Goal: Transaction & Acquisition: Download file/media

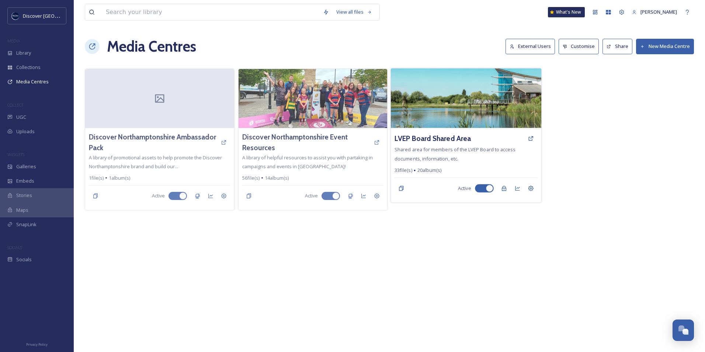
click at [471, 109] on img at bounding box center [466, 98] width 150 height 60
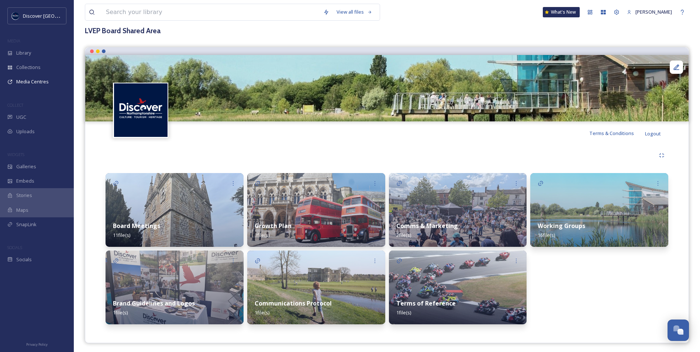
scroll to position [45, 0]
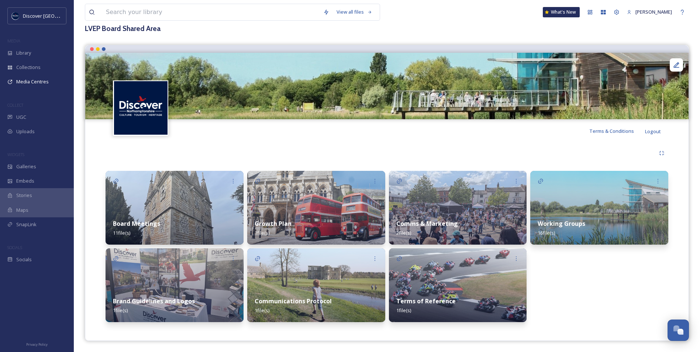
click at [577, 213] on div "Working Groups 16 file(s)" at bounding box center [599, 228] width 138 height 33
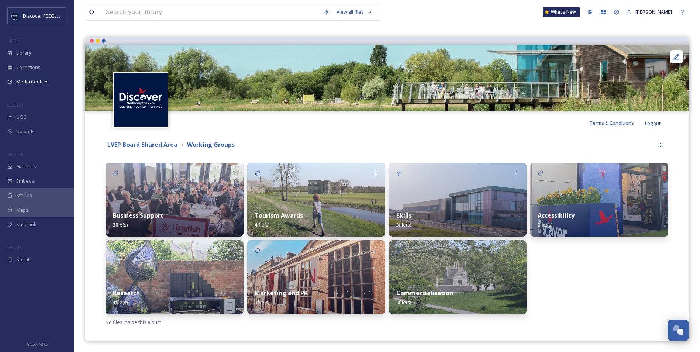
scroll to position [54, 0]
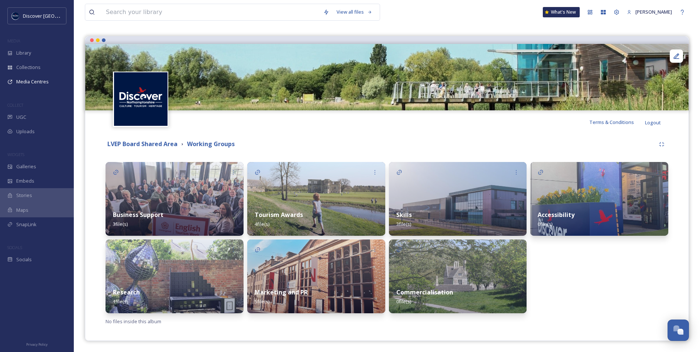
click at [180, 260] on img at bounding box center [174, 276] width 138 height 74
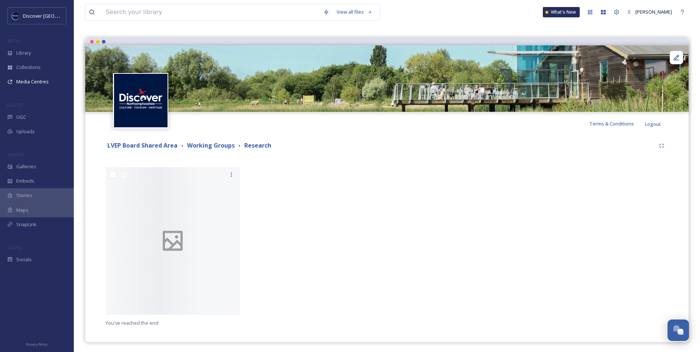
scroll to position [54, 0]
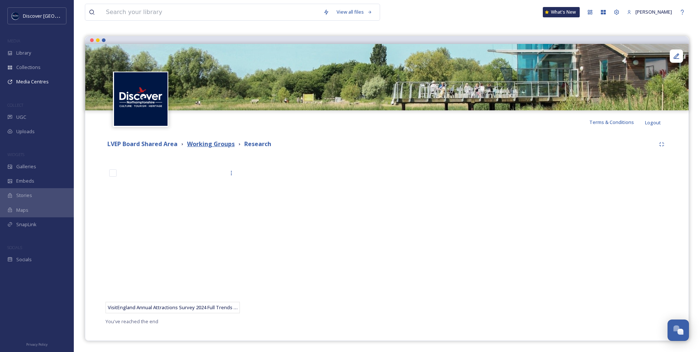
click at [216, 146] on strong "Working Groups" at bounding box center [211, 144] width 48 height 8
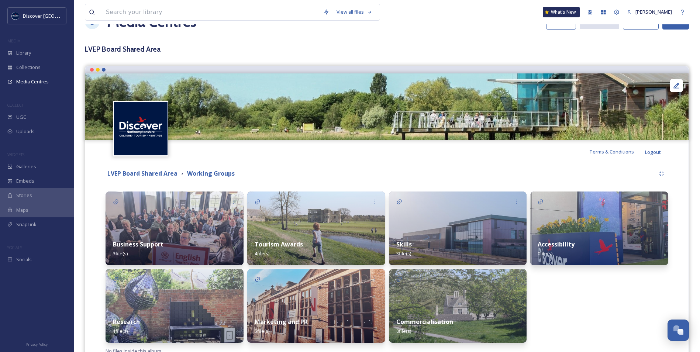
scroll to position [54, 0]
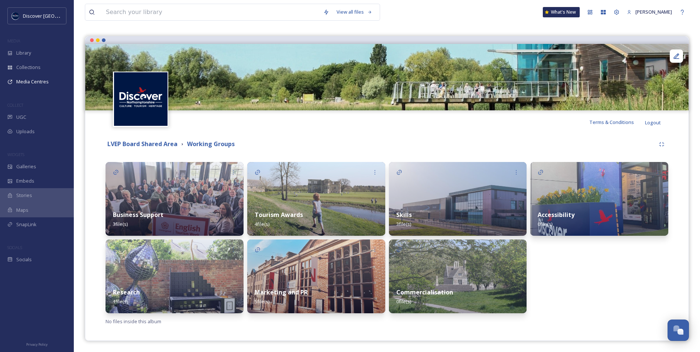
click at [170, 182] on img at bounding box center [174, 199] width 138 height 74
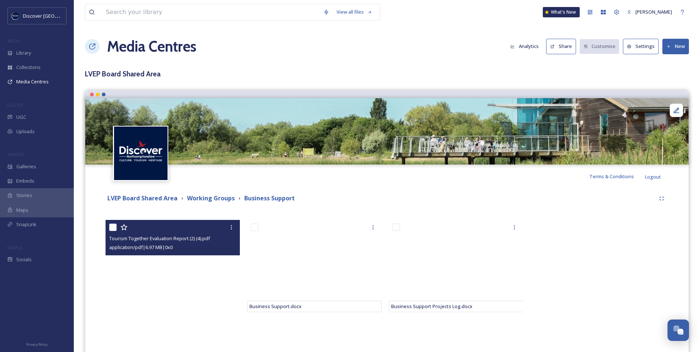
scroll to position [54, 0]
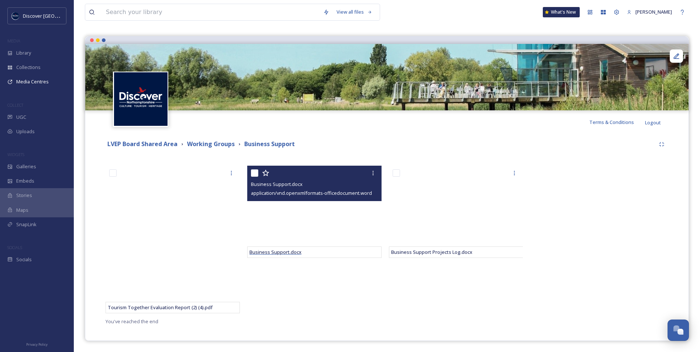
click at [281, 251] on span "Business Support.docx" at bounding box center [275, 252] width 52 height 7
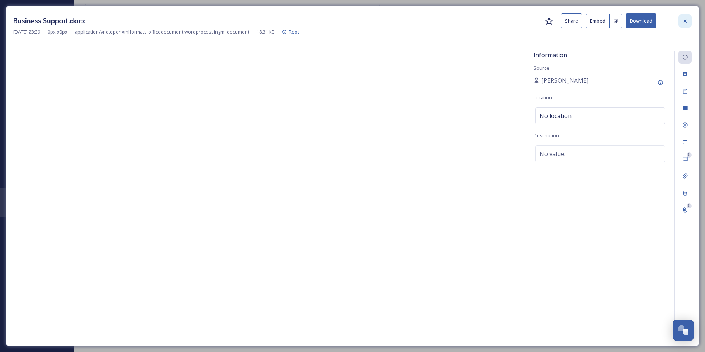
click at [689, 18] on div at bounding box center [685, 20] width 13 height 13
